Goal: Book appointment/travel/reservation

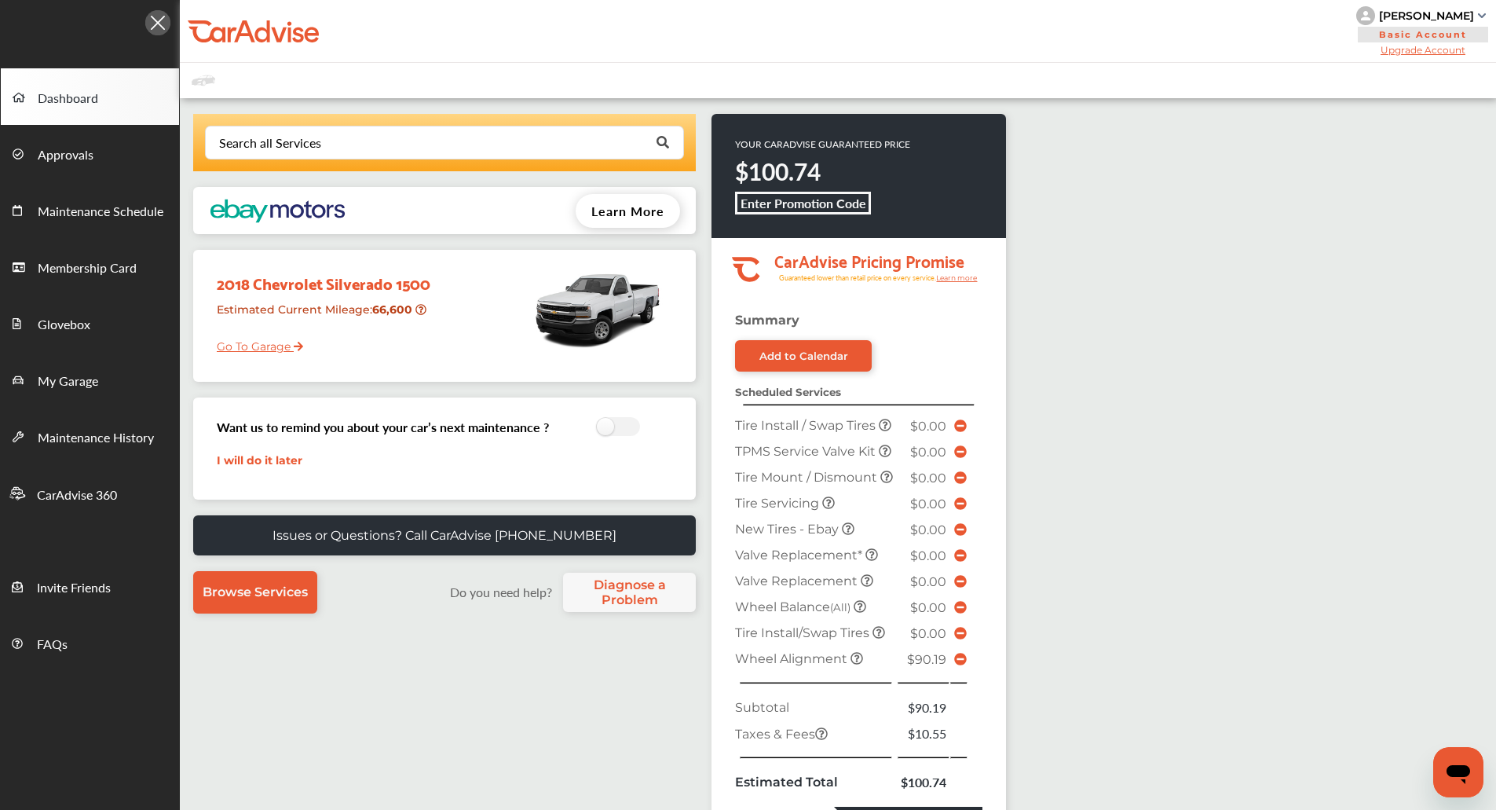
scroll to position [289, 0]
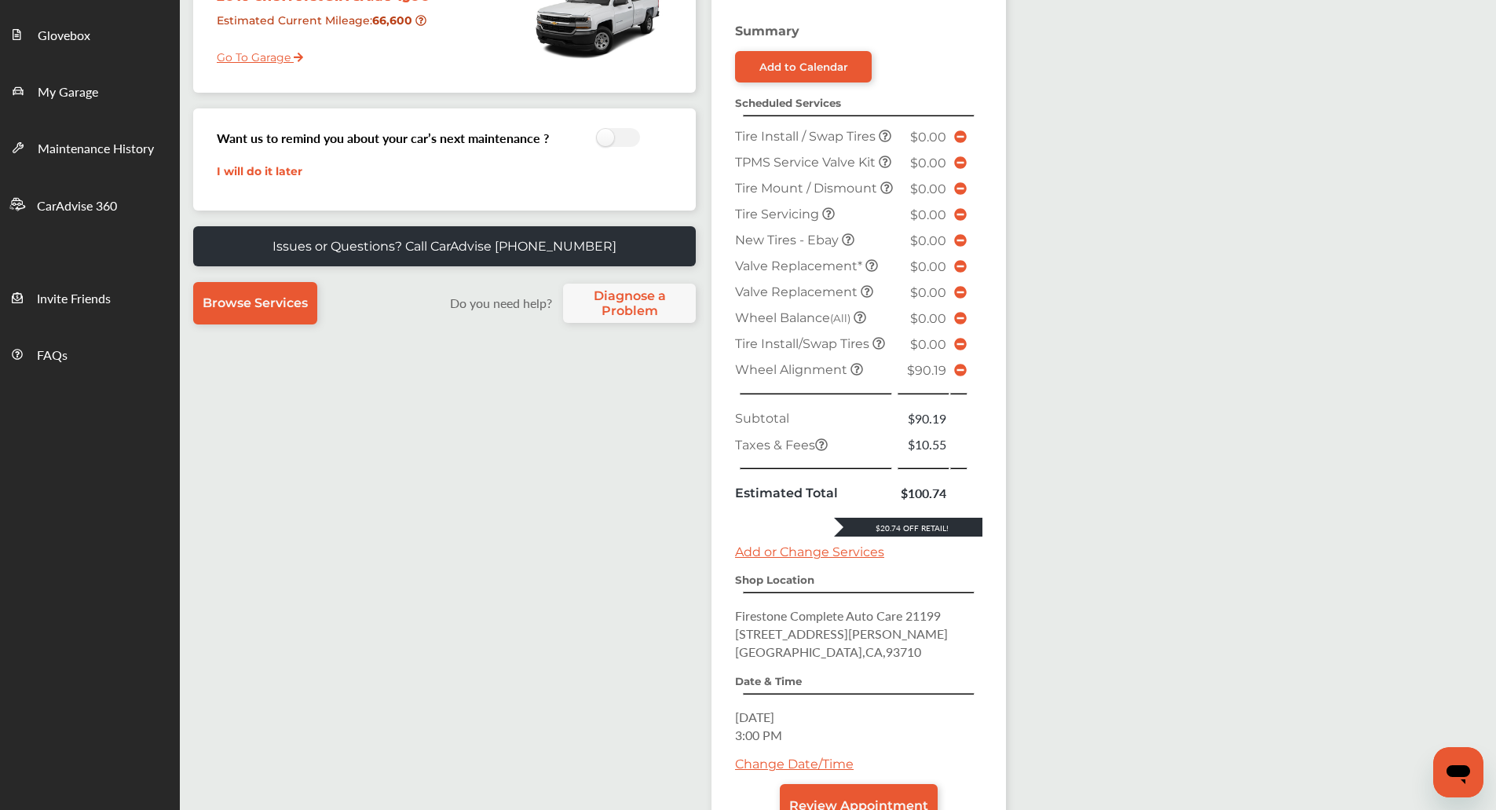
click at [956, 376] on icon at bounding box center [960, 370] width 13 height 13
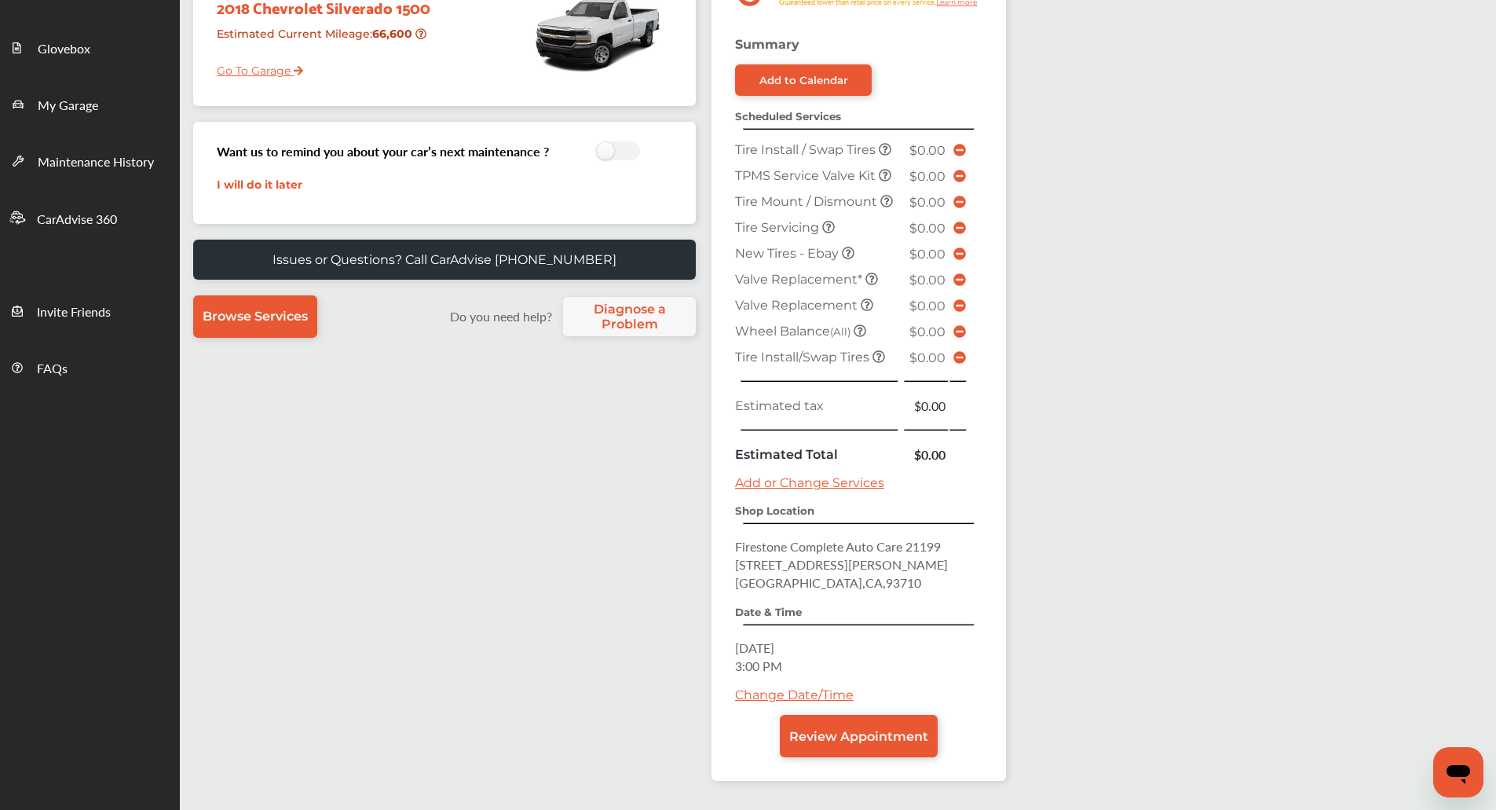
scroll to position [335, 0]
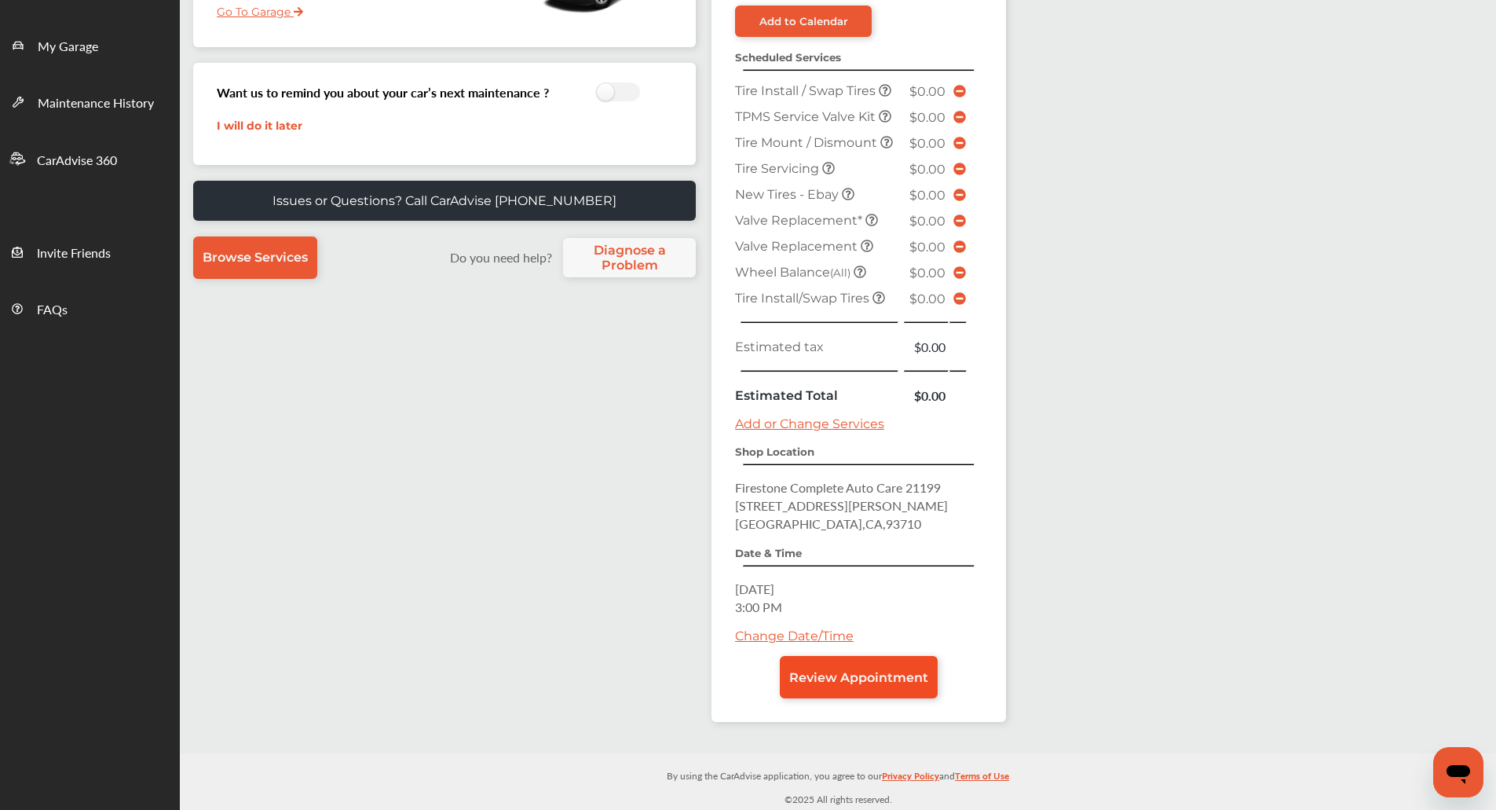
click at [917, 683] on span "Review Appointment" at bounding box center [858, 677] width 139 height 15
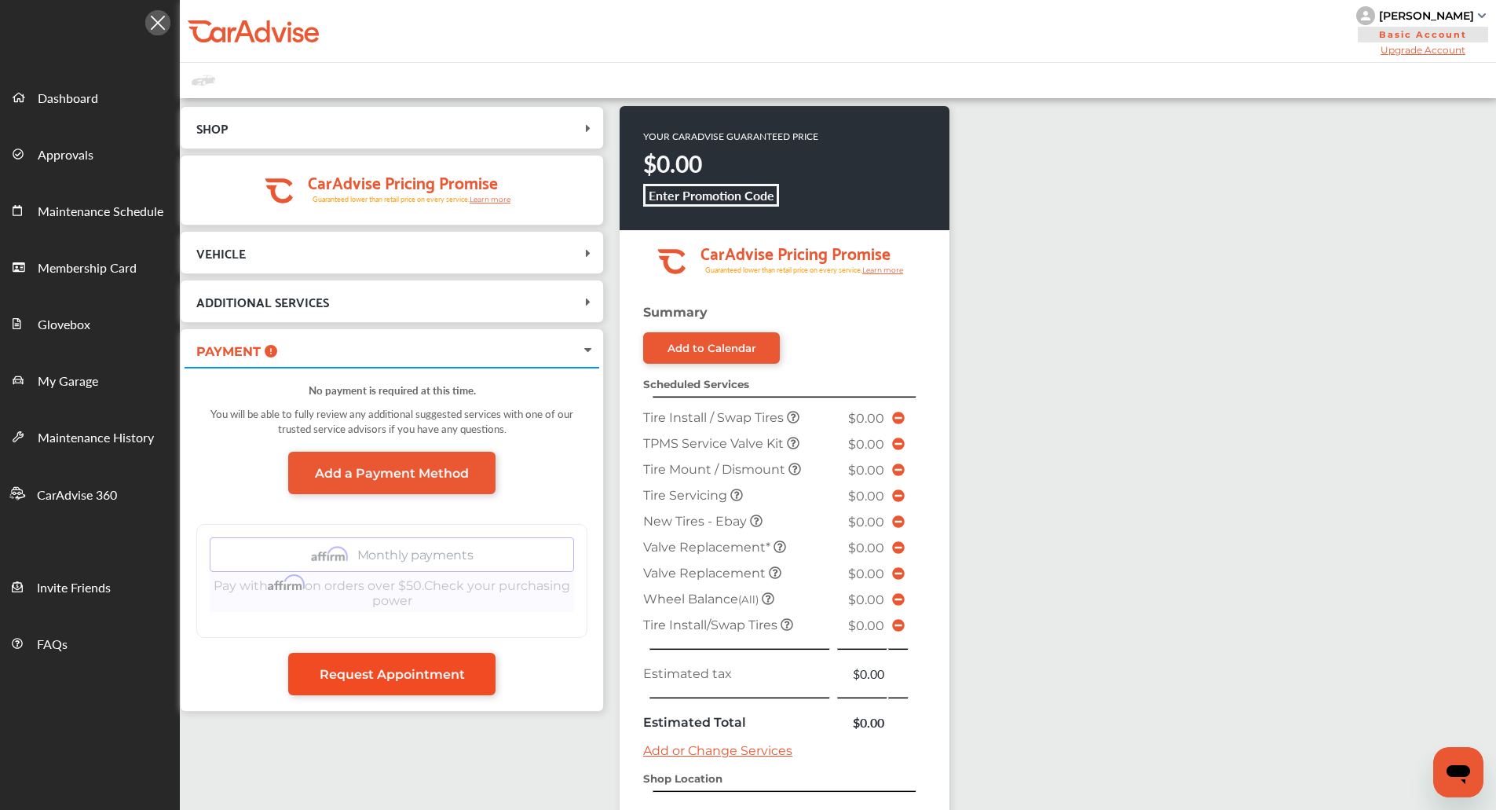
click at [416, 691] on link "Request Appointment" at bounding box center [391, 674] width 207 height 42
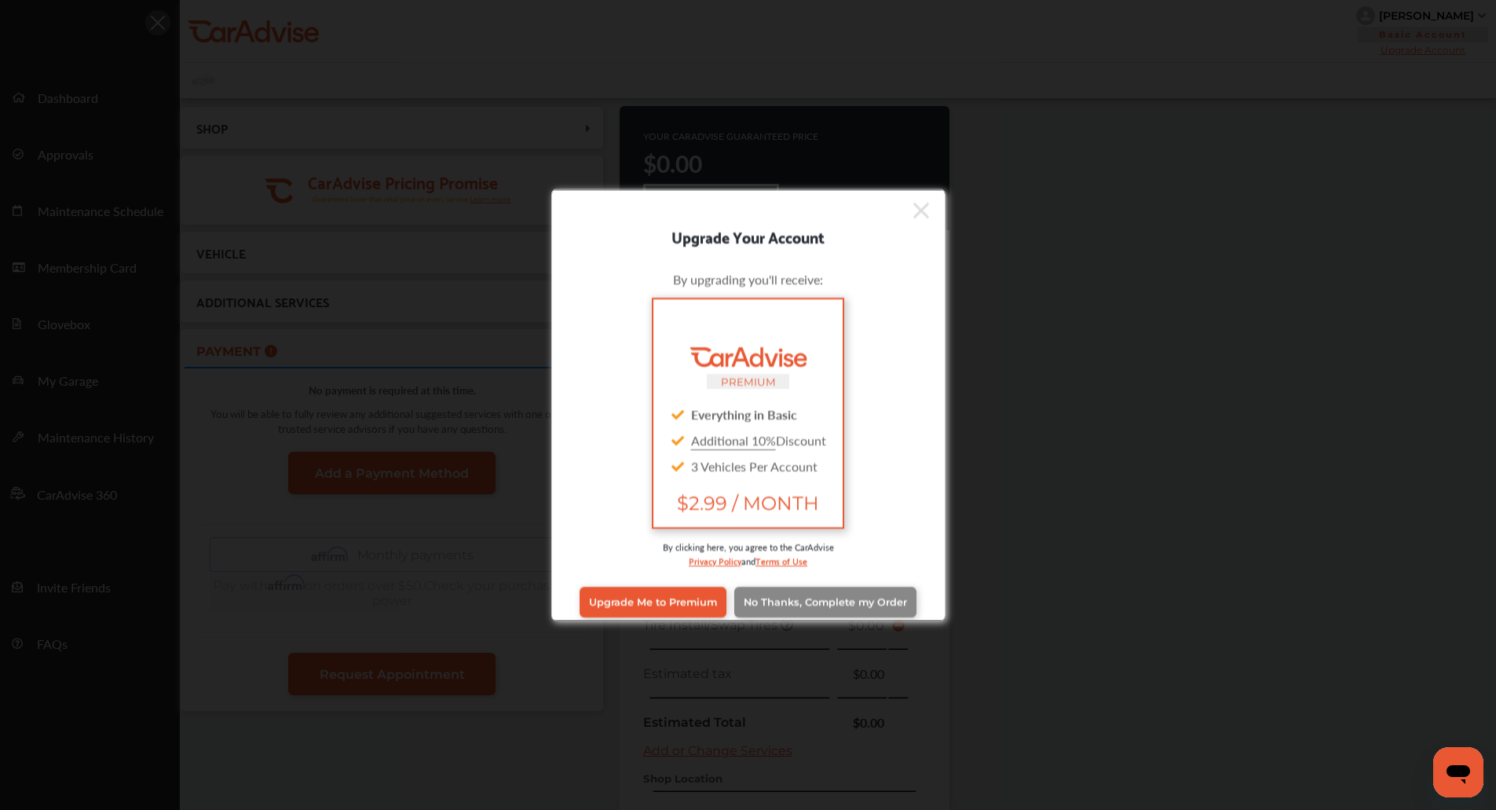
click at [826, 606] on span "No Thanks, Complete my Order" at bounding box center [825, 602] width 163 height 12
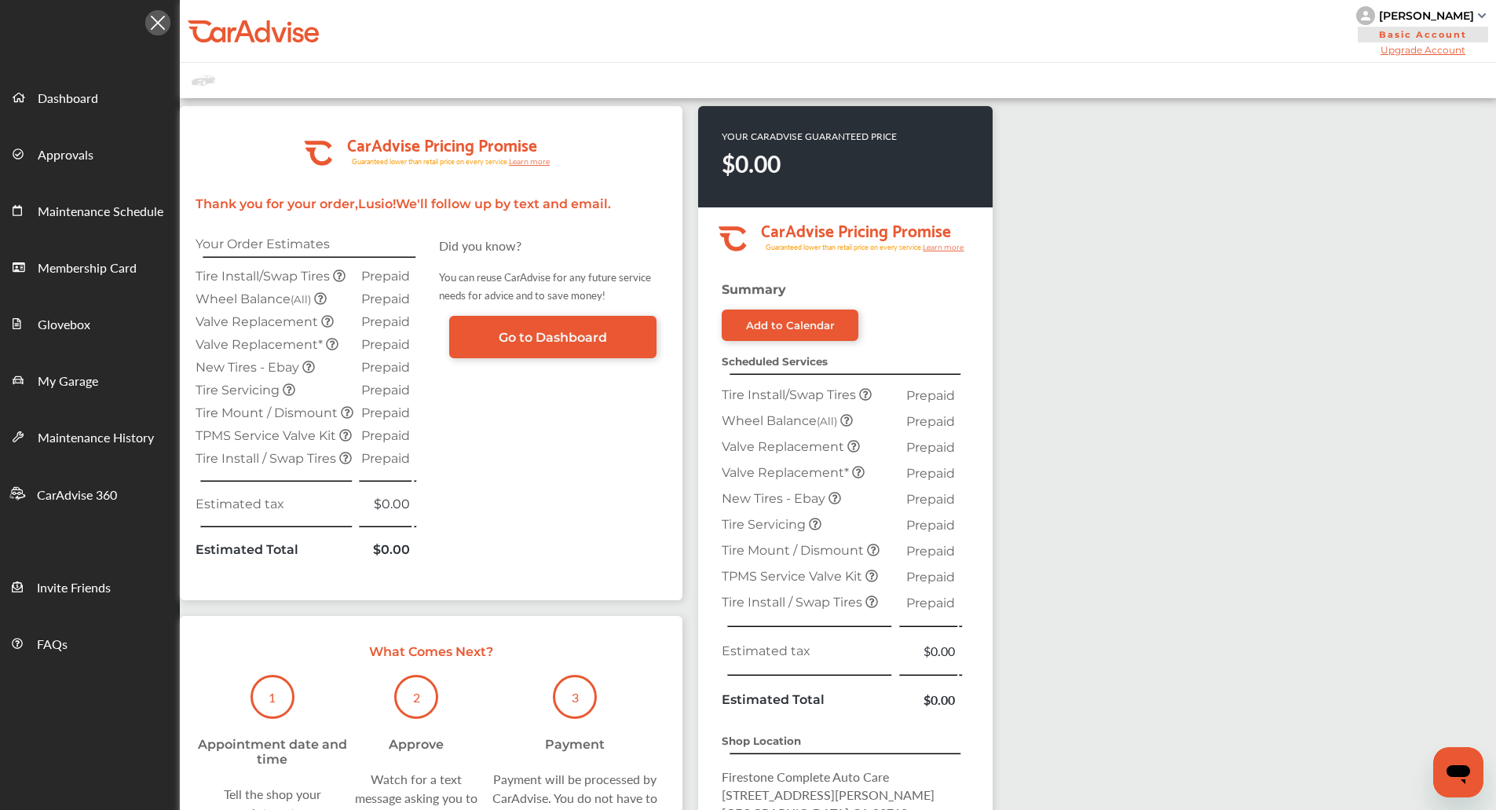
scroll to position [264, 0]
